Goal: Task Accomplishment & Management: Complete application form

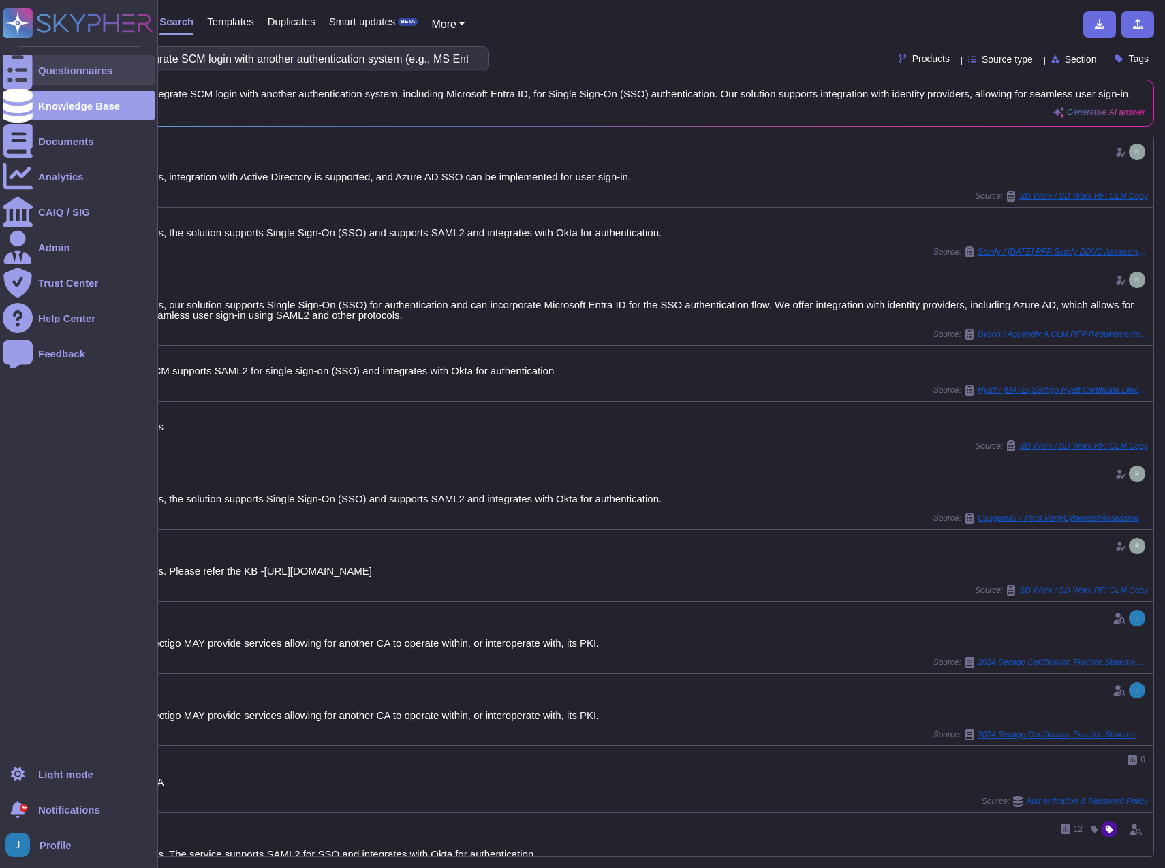
click at [26, 65] on div at bounding box center [18, 70] width 30 height 30
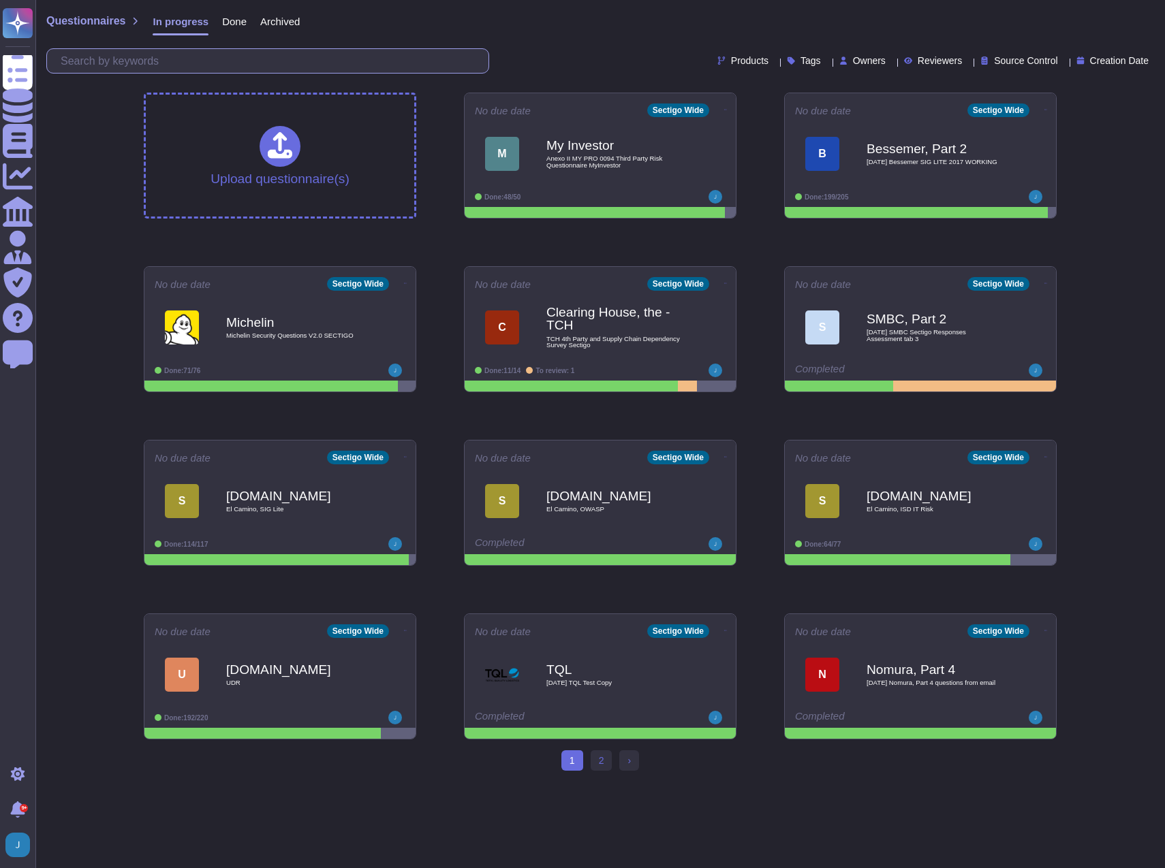
click at [187, 61] on input "text" at bounding box center [271, 61] width 435 height 24
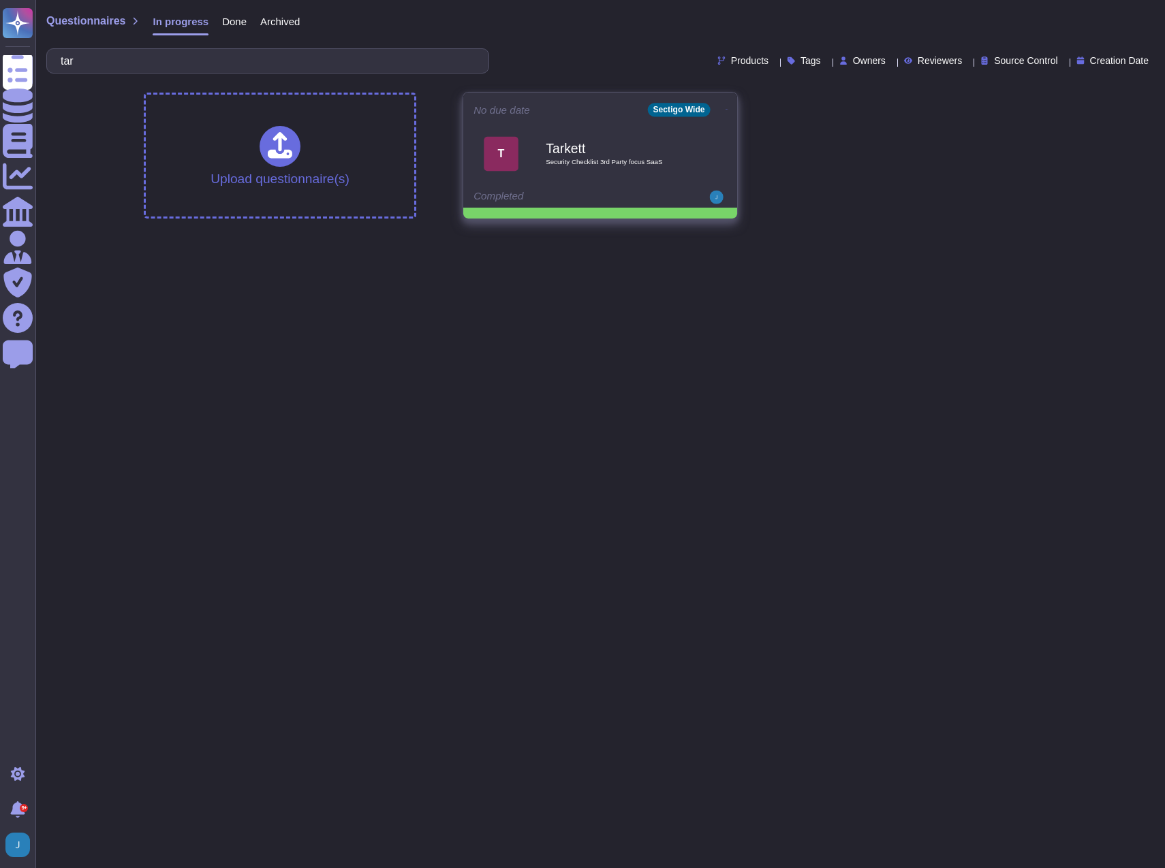
type input "tar"
click at [643, 149] on b "Tarkett" at bounding box center [615, 148] width 138 height 13
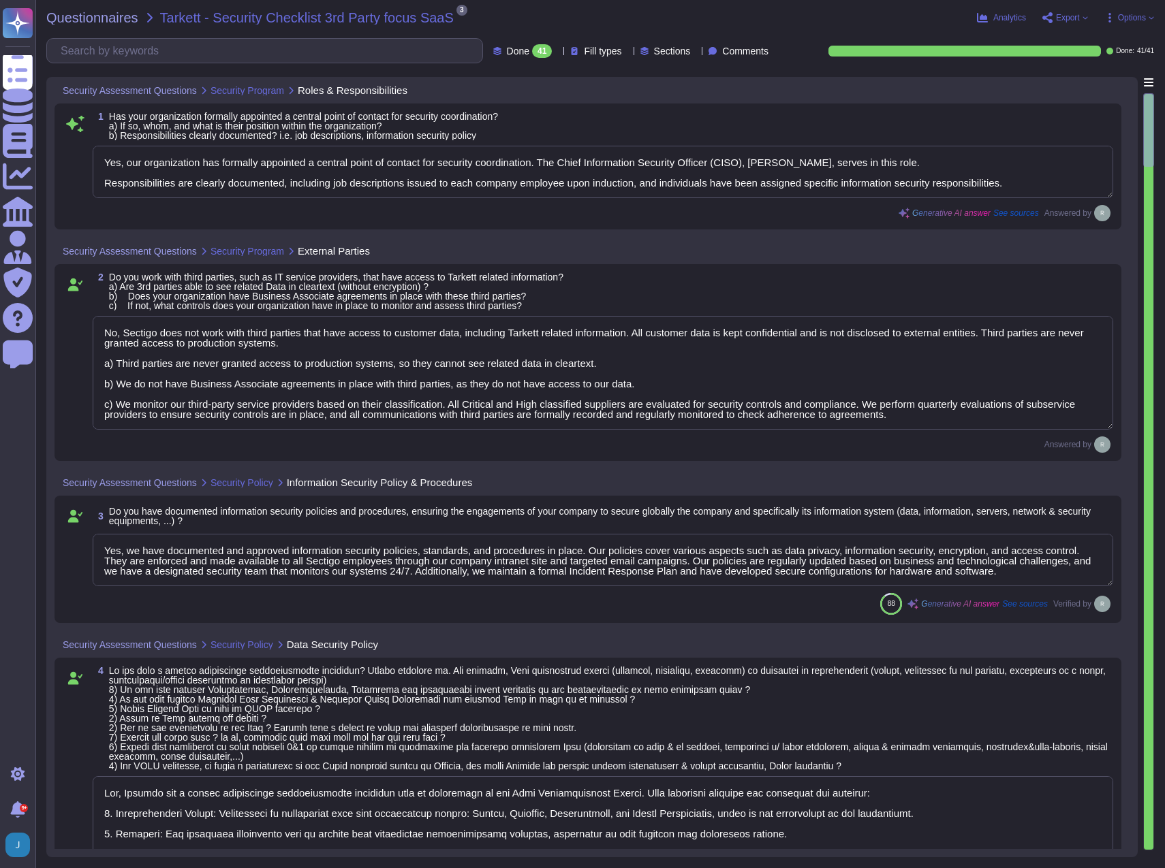
type textarea "Yes, our organization has formally appointed a central point of contact for sec…"
type textarea "No, Sectigo does not work with third parties that have access to customer data,…"
type textarea "Yes, we have documented and approved information security policies, standards, …"
type textarea "Yes, Sectigo has a formal information classification procedure that is document…"
click at [1063, 20] on span "Export" at bounding box center [1068, 18] width 24 height 8
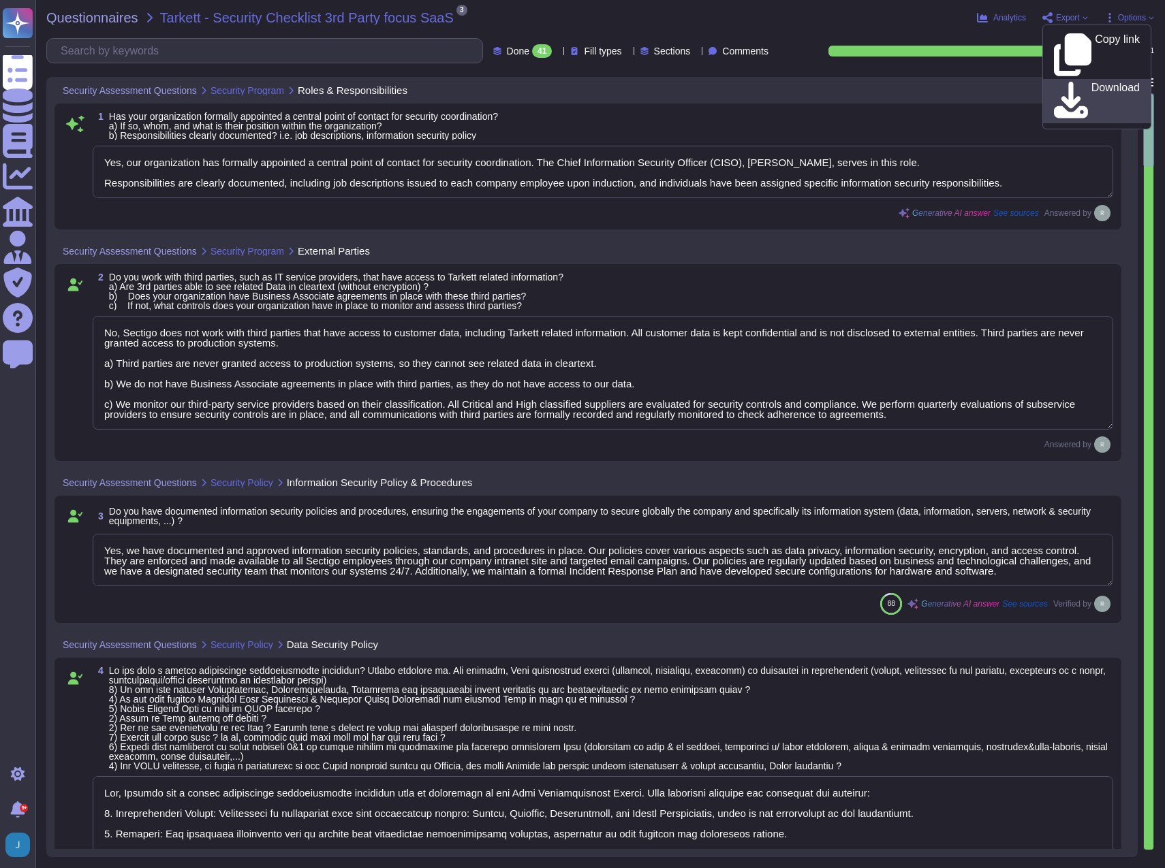
click at [1091, 82] on p "Download" at bounding box center [1115, 101] width 48 height 38
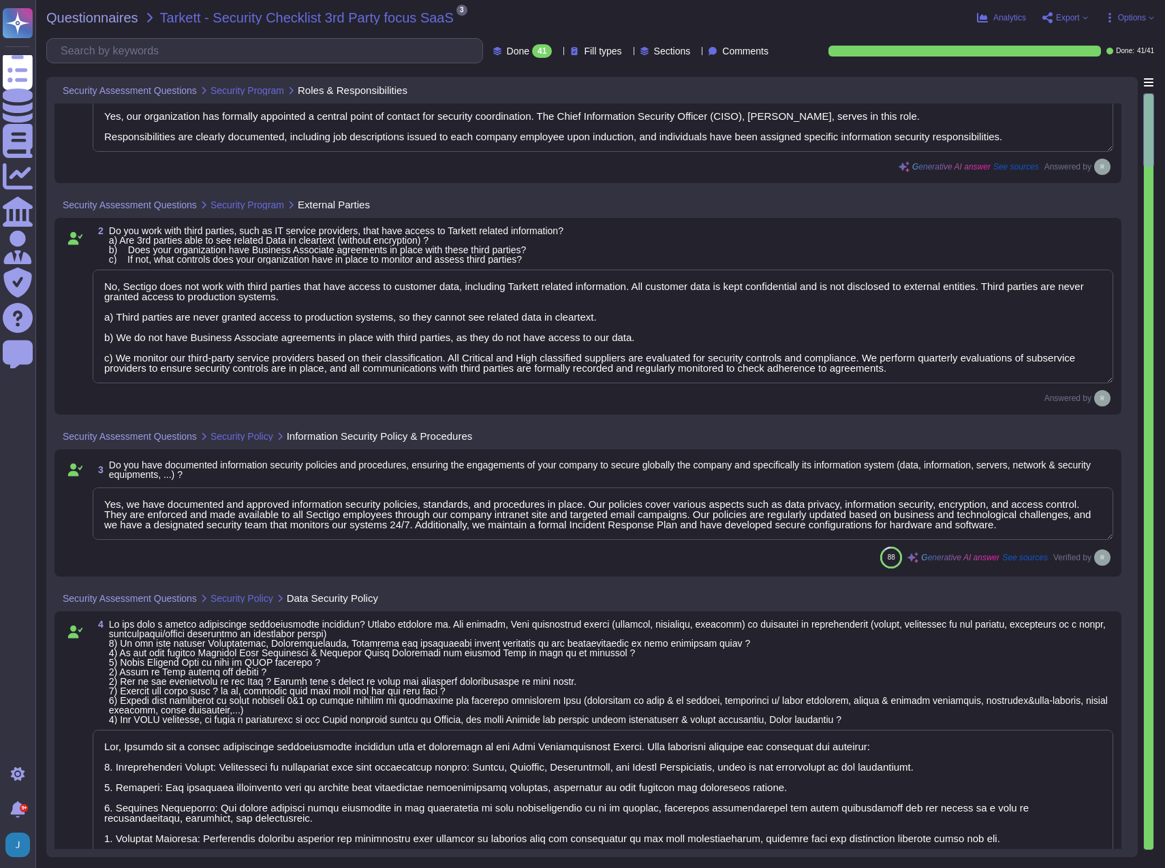
scroll to position [68, 0]
